Goal: Transaction & Acquisition: Purchase product/service

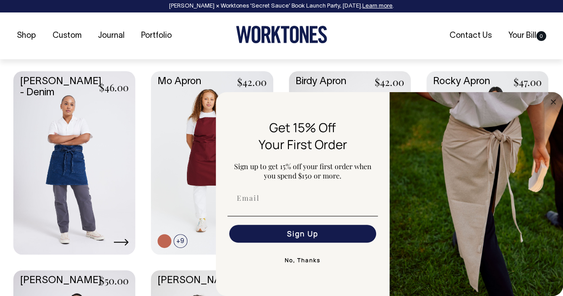
scroll to position [445, 0]
click at [550, 104] on circle "Close dialog" at bounding box center [554, 102] width 10 height 10
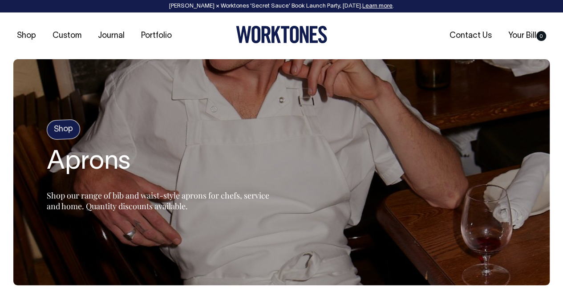
scroll to position [0, 0]
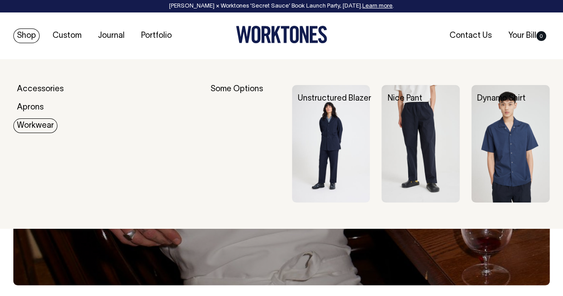
click at [328, 154] on img at bounding box center [331, 144] width 78 height 118
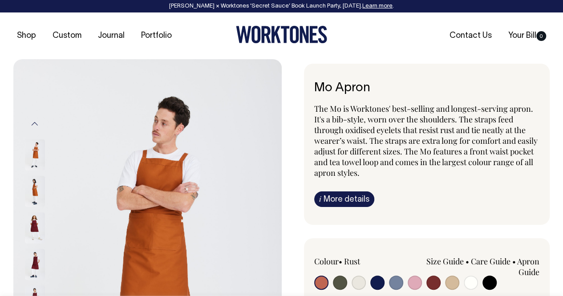
click at [434, 282] on input "radio" at bounding box center [434, 283] width 14 height 14
radio input "true"
select select "Burgundy"
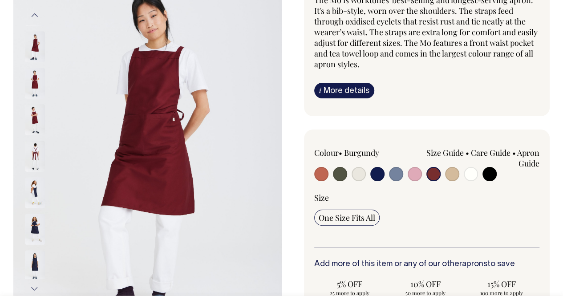
scroll to position [87, 0]
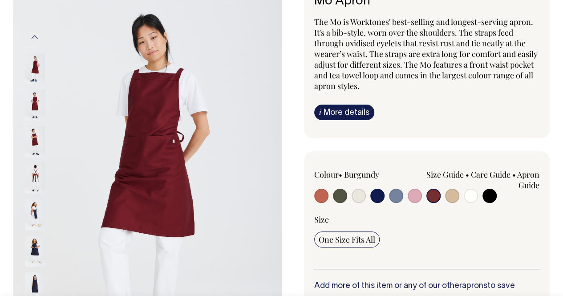
click at [32, 103] on img at bounding box center [35, 104] width 20 height 31
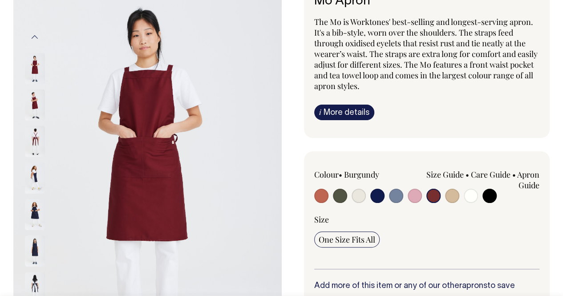
click at [34, 130] on img at bounding box center [35, 141] width 20 height 31
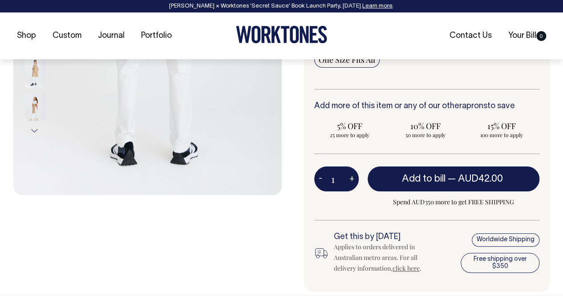
scroll to position [267, 0]
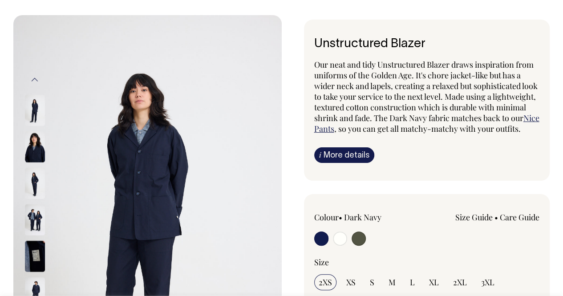
scroll to position [45, 0]
click at [359, 245] on input "radio" at bounding box center [359, 238] width 14 height 14
radio input "true"
select select "Olive"
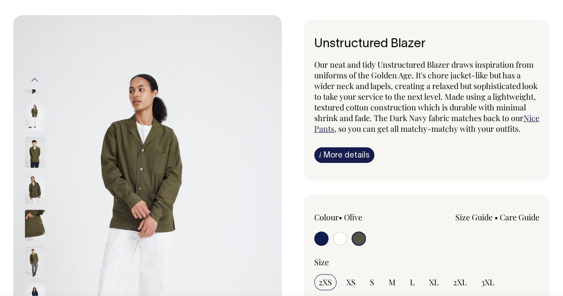
scroll to position [45, 0]
click at [31, 256] on img at bounding box center [35, 261] width 20 height 31
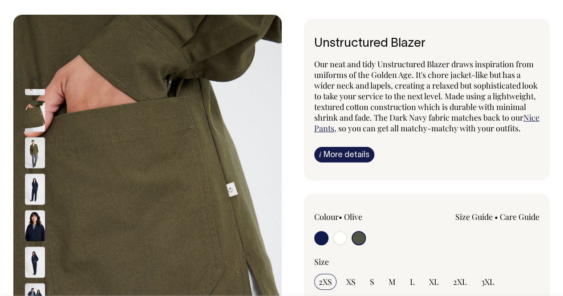
click at [36, 139] on img at bounding box center [35, 152] width 20 height 31
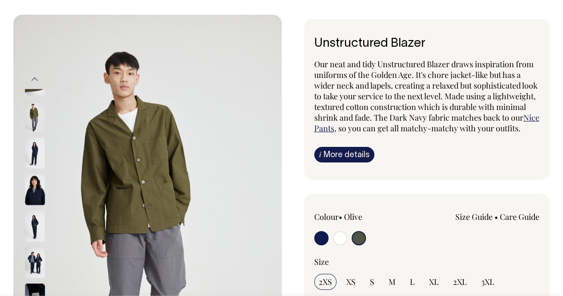
click at [40, 78] on button "Previous" at bounding box center [34, 79] width 13 height 20
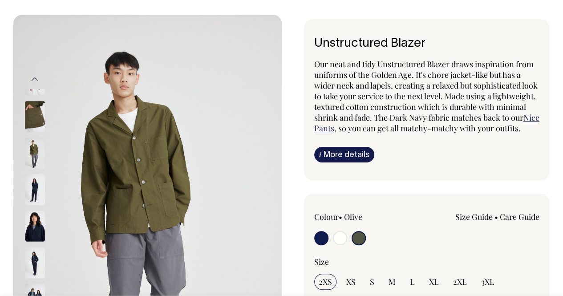
click at [39, 79] on button "Previous" at bounding box center [34, 79] width 13 height 20
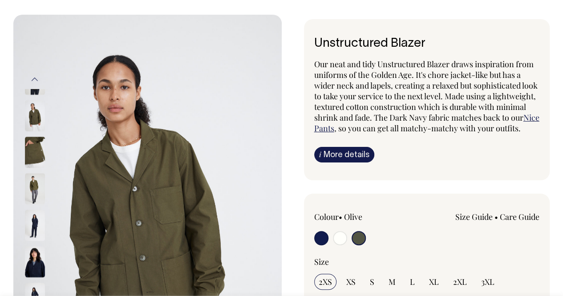
click at [35, 83] on button "Previous" at bounding box center [34, 79] width 13 height 20
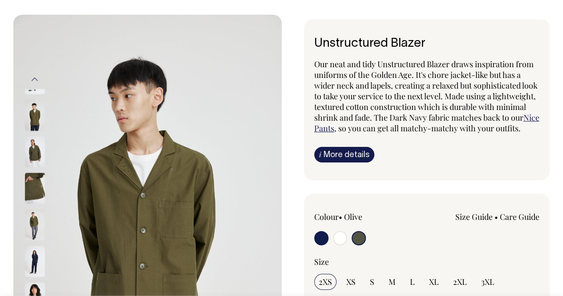
click at [35, 82] on button "Previous" at bounding box center [34, 79] width 13 height 20
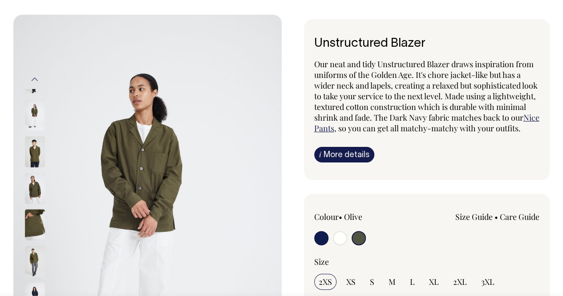
click at [31, 148] on img at bounding box center [35, 151] width 20 height 31
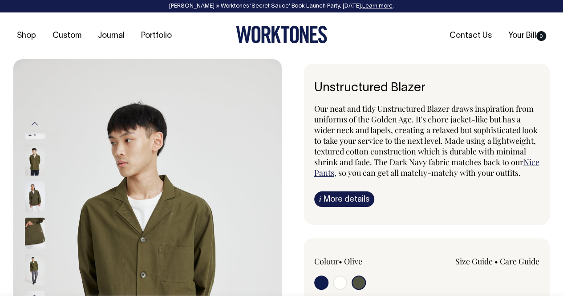
scroll to position [0, 0]
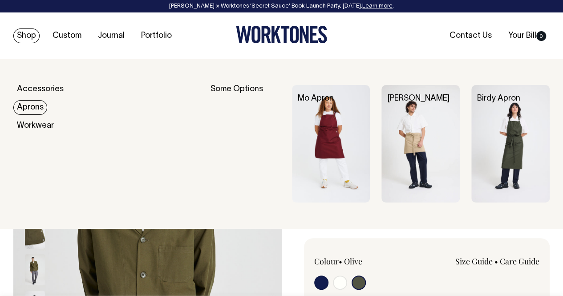
click at [33, 109] on link "Aprons" at bounding box center [30, 107] width 34 height 15
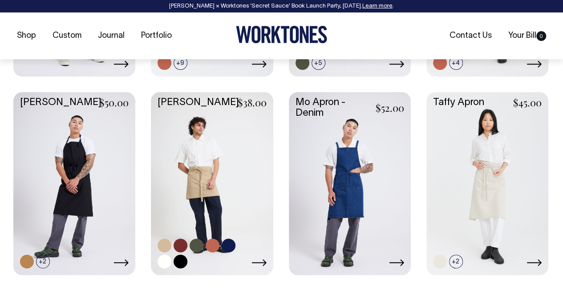
scroll to position [623, 0]
click at [215, 164] on link at bounding box center [212, 182] width 122 height 181
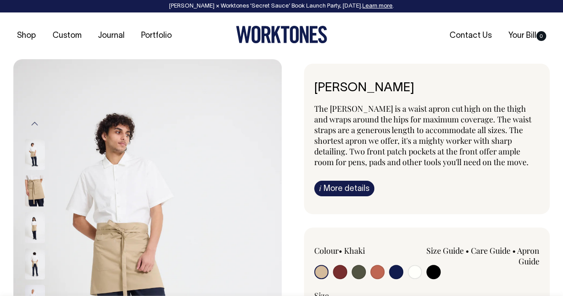
click at [338, 272] on input "radio" at bounding box center [340, 272] width 14 height 14
radio input "true"
select select "Burgundy"
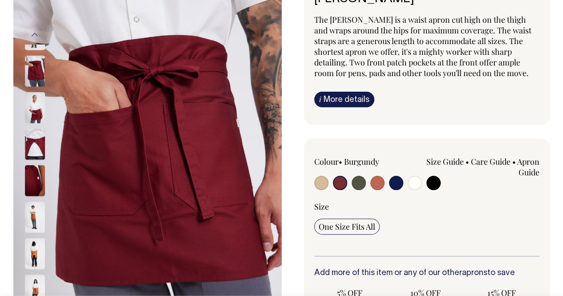
scroll to position [89, 0]
drag, startPoint x: 32, startPoint y: 69, endPoint x: 40, endPoint y: 79, distance: 13.0
click at [32, 68] on img at bounding box center [35, 71] width 20 height 31
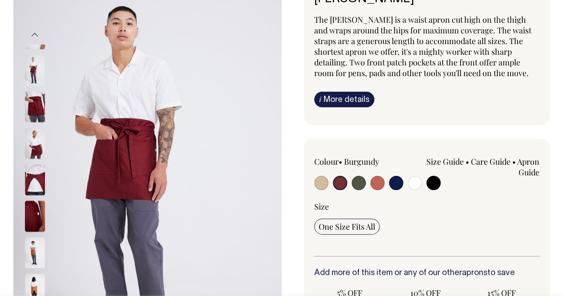
click at [37, 134] on img at bounding box center [35, 143] width 20 height 31
click at [34, 133] on img at bounding box center [35, 144] width 20 height 31
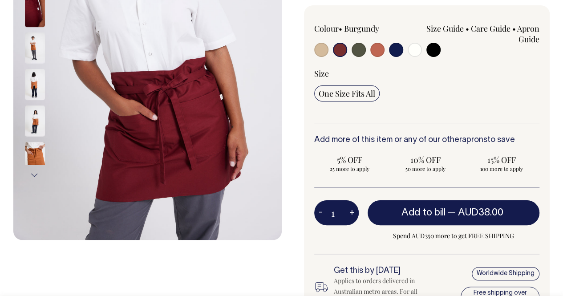
scroll to position [223, 0]
